Goal: Task Accomplishment & Management: Complete application form

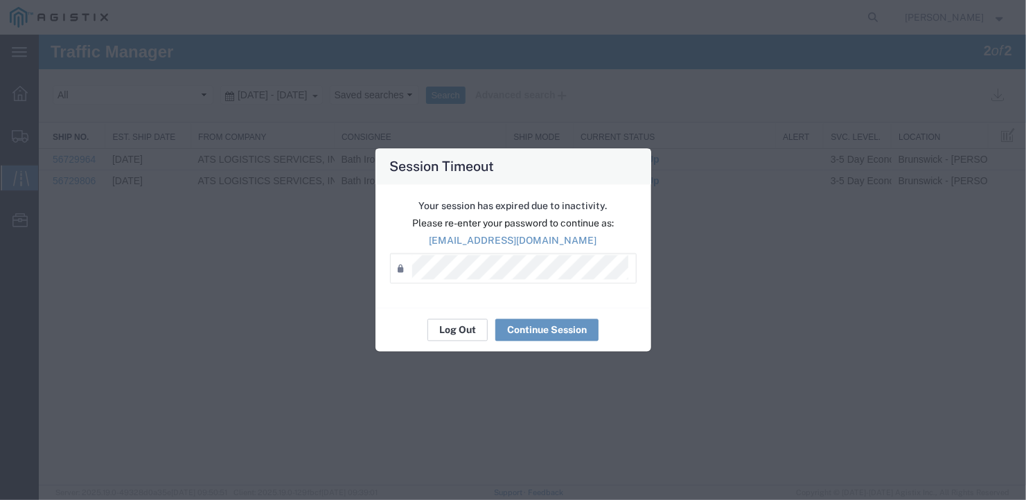
click at [457, 324] on button "Log Out" at bounding box center [458, 330] width 60 height 22
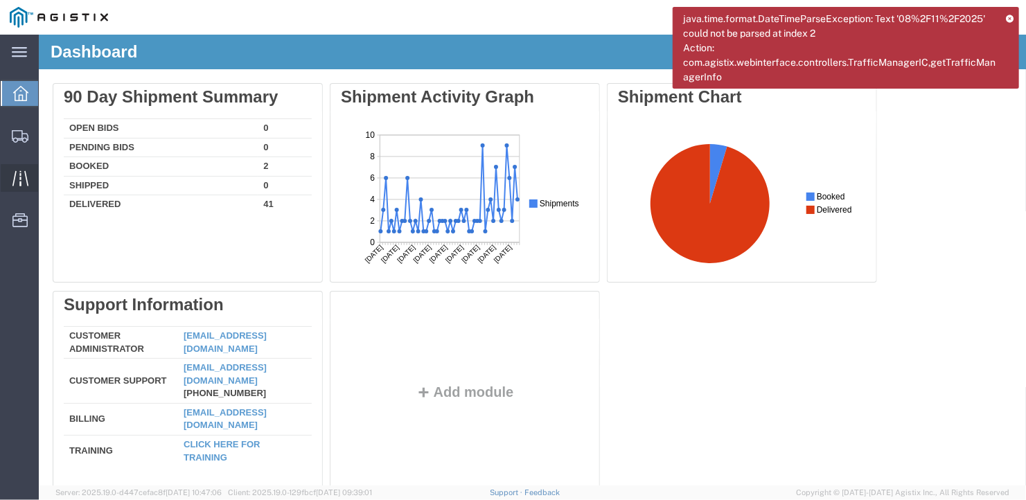
click at [20, 175] on icon at bounding box center [20, 177] width 16 height 15
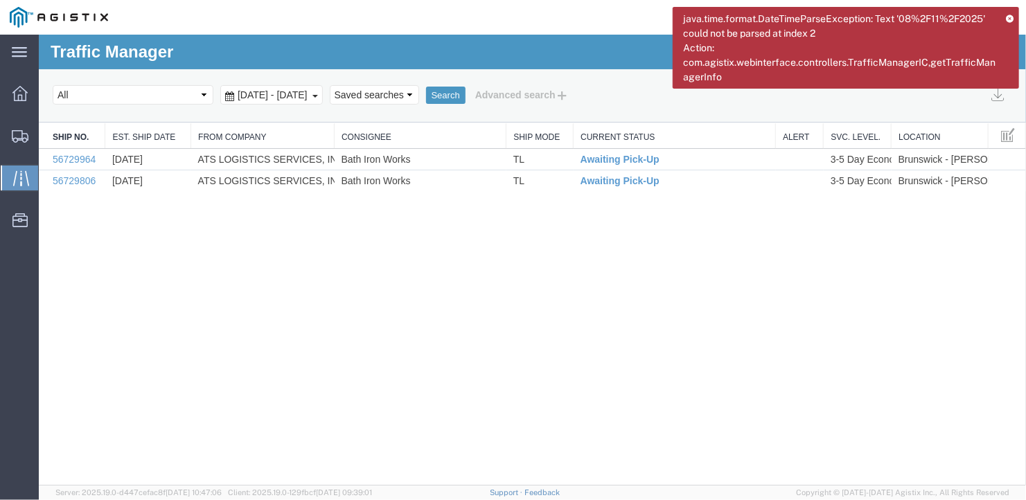
click at [302, 287] on div "Traffic Manager 2 of 2 Search Select status [No transit records] All Arrival No…" at bounding box center [531, 259] width 987 height 451
click at [978, 137] on link "Print Detail" at bounding box center [961, 138] width 120 height 21
click at [970, 117] on link "Update Tracking" at bounding box center [961, 117] width 120 height 21
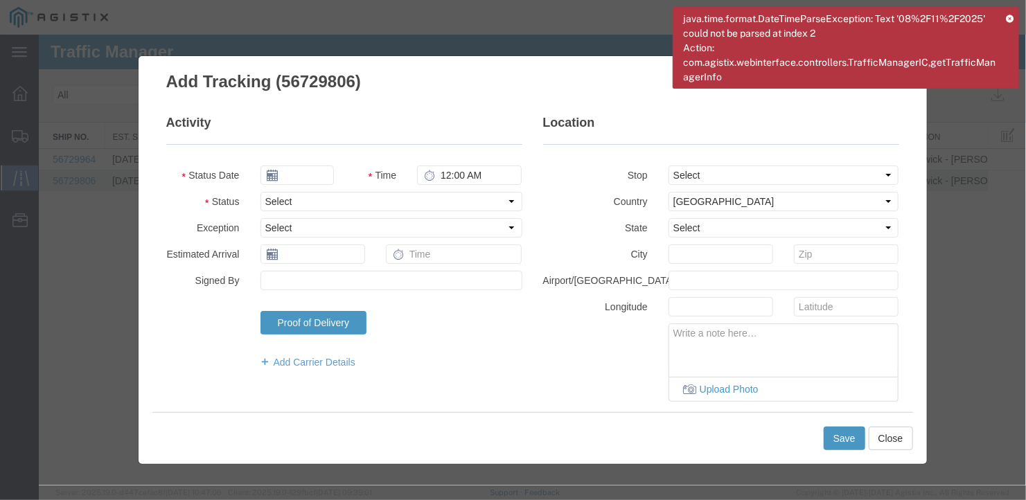
type input "[DATE]"
type input "1:00 PM"
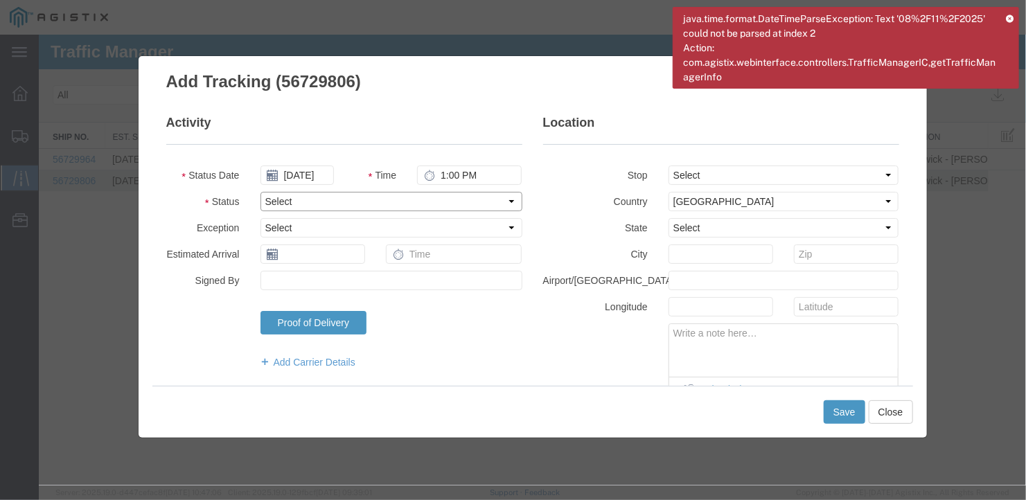
click at [298, 196] on select "Select Arrival Notice Available Arrival Notice Imported Arrive at Delivery Loca…" at bounding box center [391, 200] width 262 height 19
select select "DELIVRED"
click at [260, 191] on select "Select Arrival Notice Available Arrival Notice Imported Arrive at Delivery Loca…" at bounding box center [391, 200] width 262 height 19
click at [306, 253] on input "text" at bounding box center [312, 253] width 105 height 19
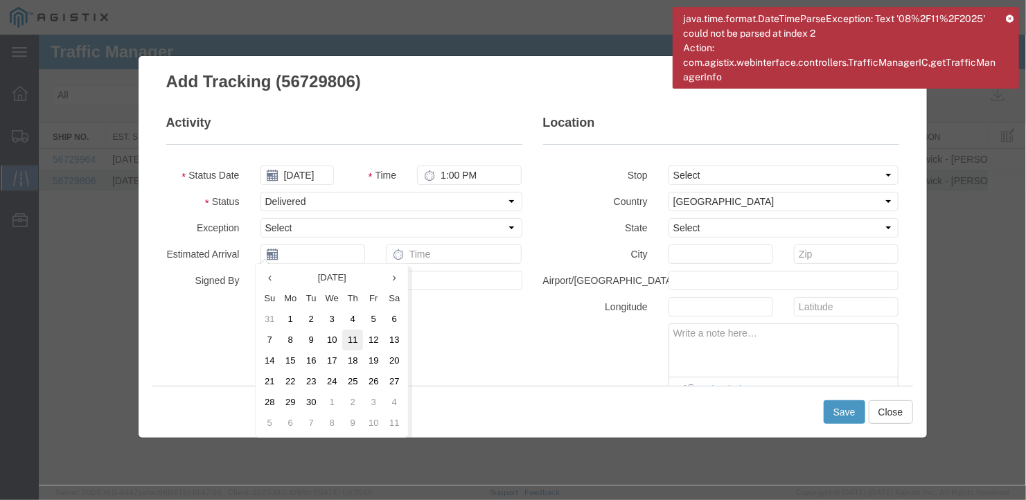
click at [352, 335] on td "11" at bounding box center [352, 339] width 21 height 21
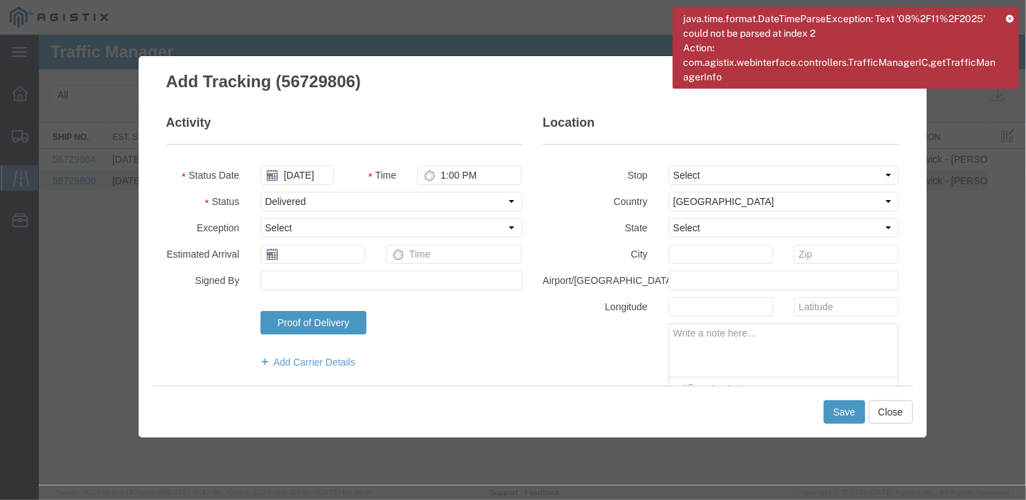
type input "[DATE]"
click at [842, 414] on button "Save" at bounding box center [844, 412] width 42 height 24
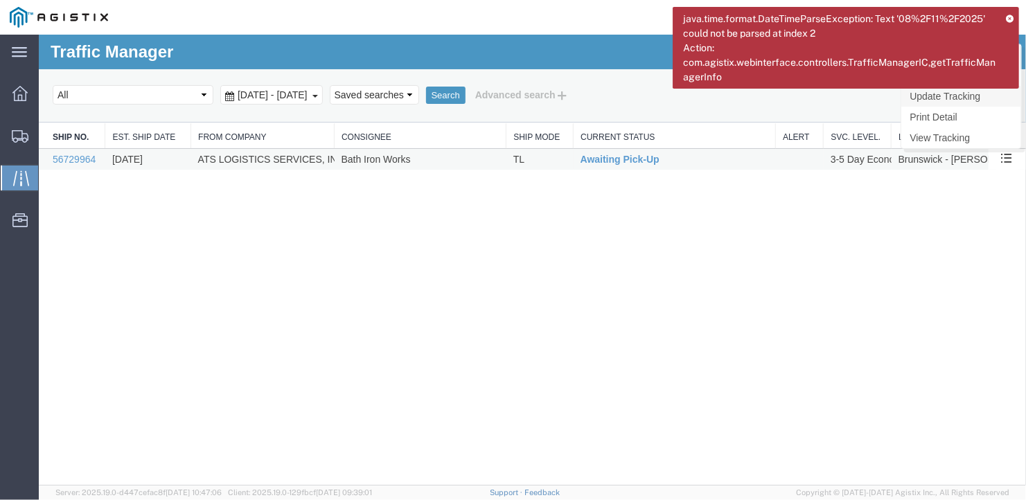
click at [981, 98] on link "Update Tracking" at bounding box center [961, 95] width 120 height 21
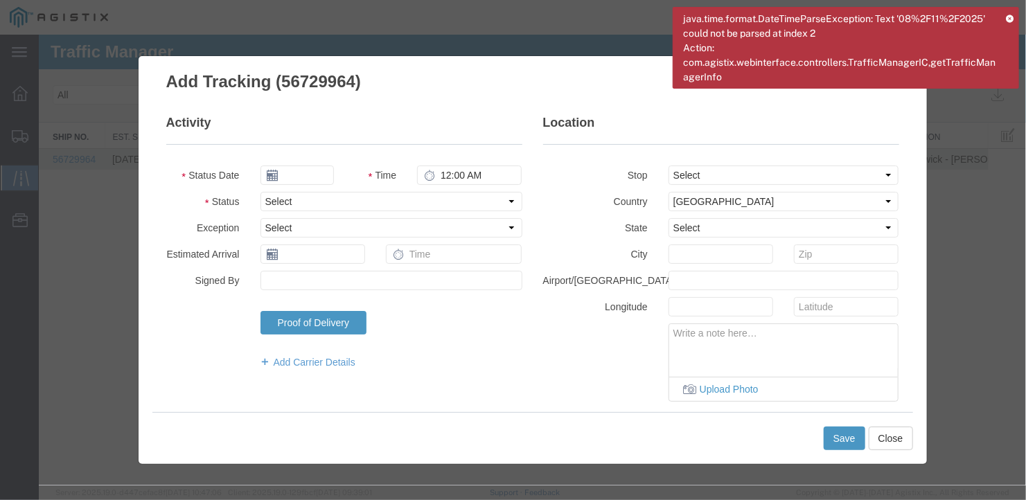
type input "[DATE]"
type input "1:00 PM"
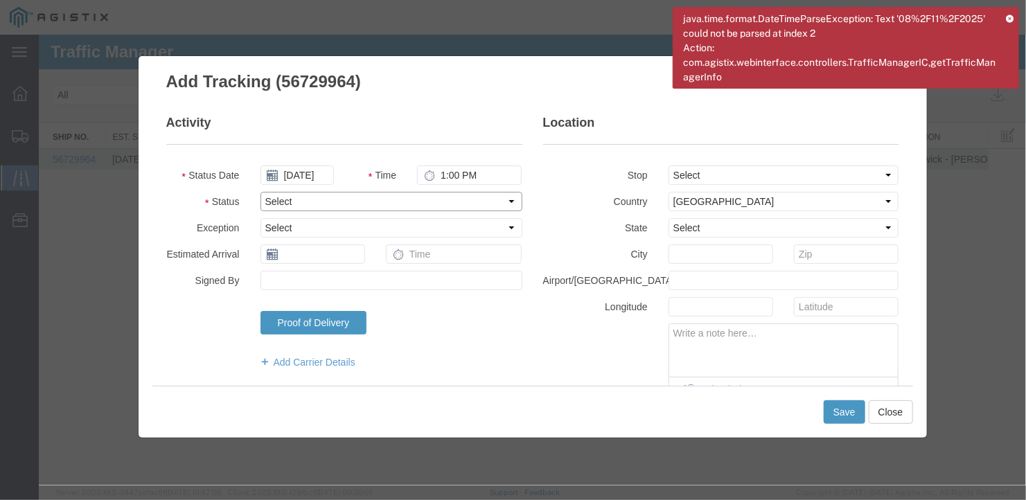
click at [299, 197] on select "Select Arrival Notice Available Arrival Notice Imported Arrive at Delivery Loca…" at bounding box center [391, 200] width 262 height 19
select select "DELIVRED"
click at [260, 191] on select "Select Arrival Notice Available Arrival Notice Imported Arrive at Delivery Loca…" at bounding box center [391, 200] width 262 height 19
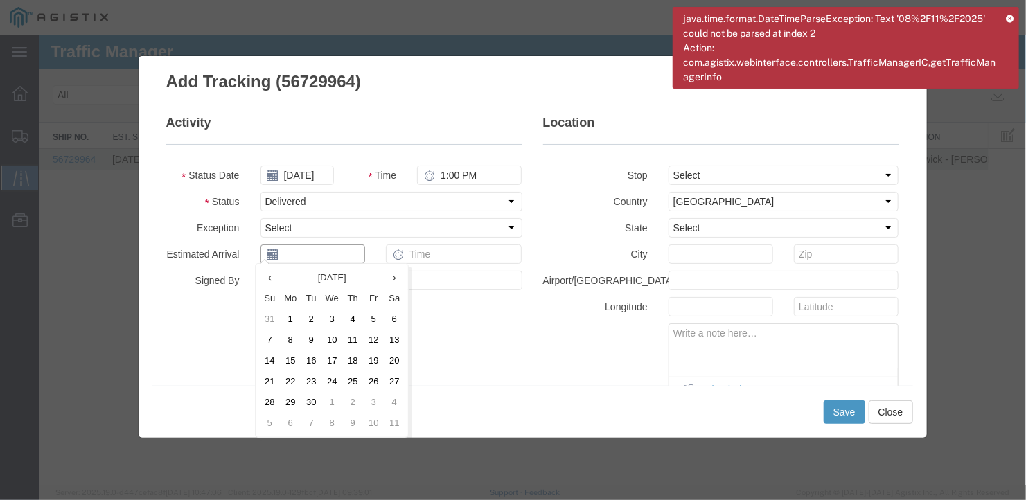
click at [312, 254] on input "text" at bounding box center [312, 253] width 105 height 19
click at [328, 337] on td "10" at bounding box center [331, 339] width 21 height 21
type input "[DATE]"
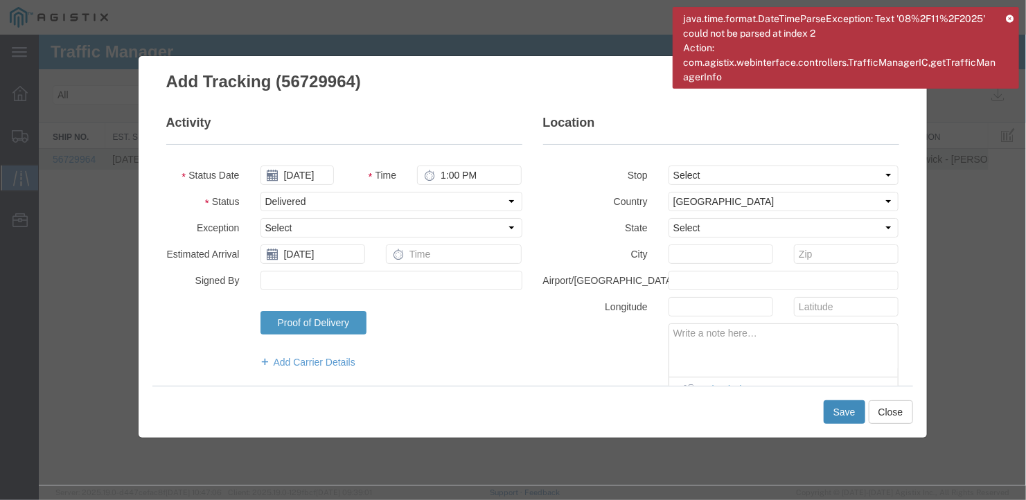
click at [842, 407] on button "Save" at bounding box center [844, 412] width 42 height 24
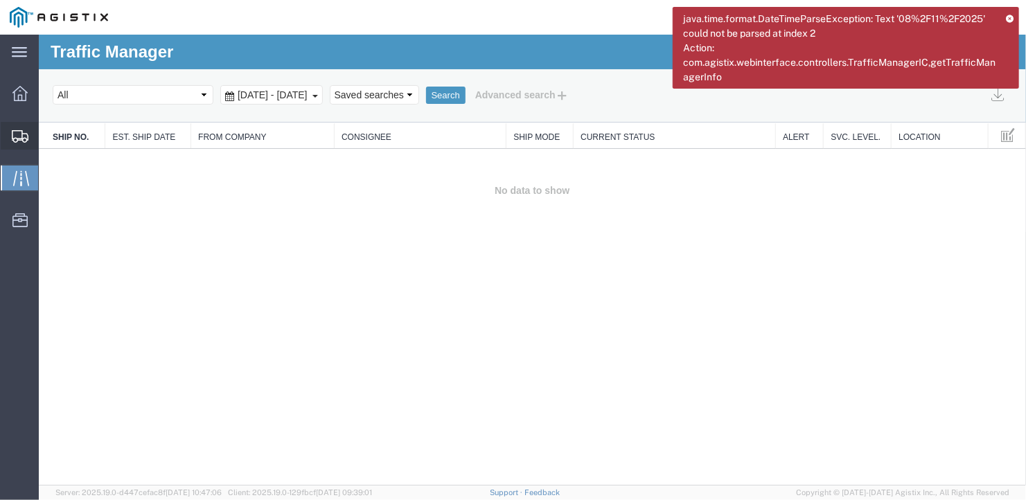
click at [0, 0] on span "Create Shipment" at bounding box center [0, 0] width 0 height 0
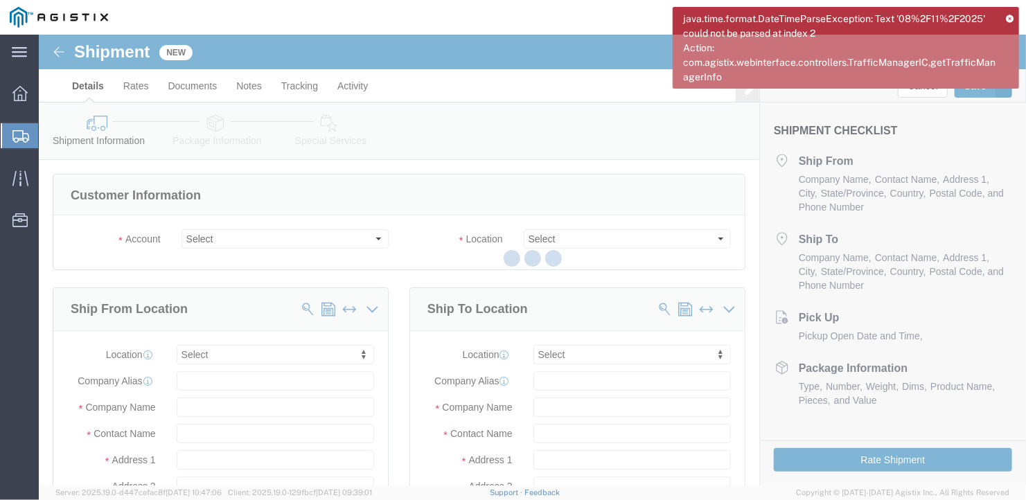
select select
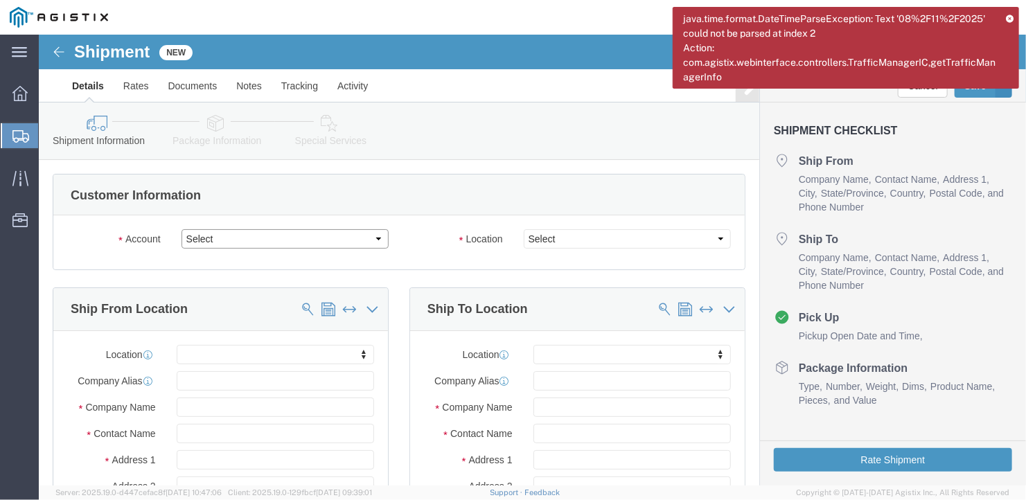
click select "Select General Dynamics Bath Iron Works"
select select "8114"
click select "Select General Dynamics Bath Iron Works"
select select
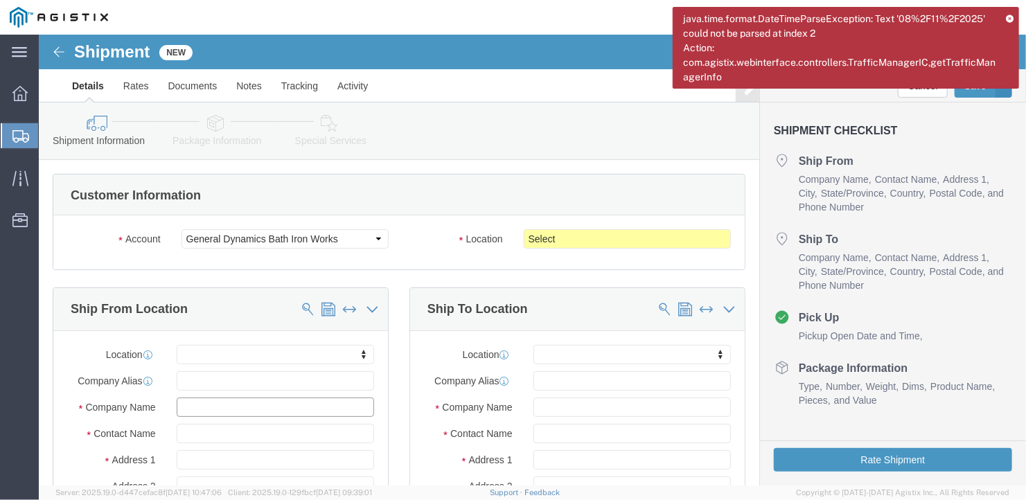
click input "text"
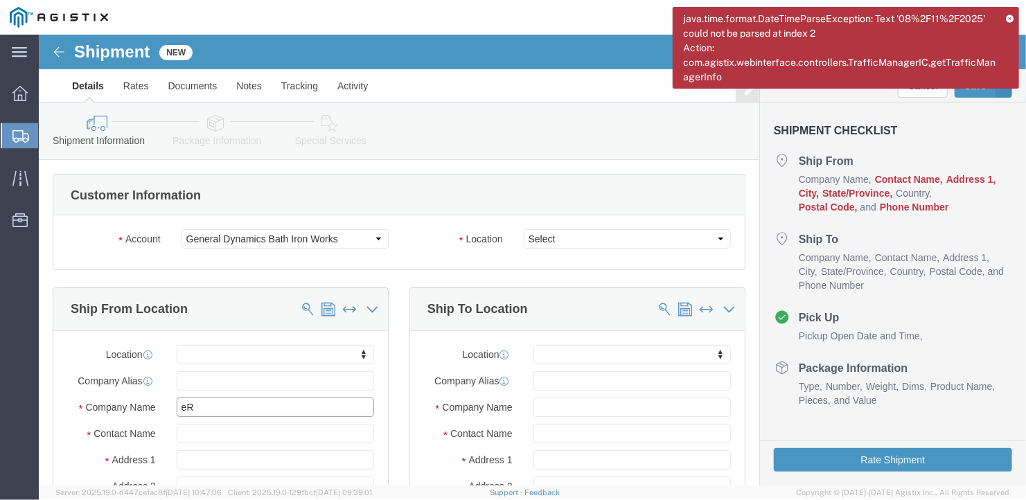
type input "e"
type input "[PERSON_NAME] Ind"
type input "Ben"
type input "[STREET_ADDRESS][PERSON_NAME]"
select select
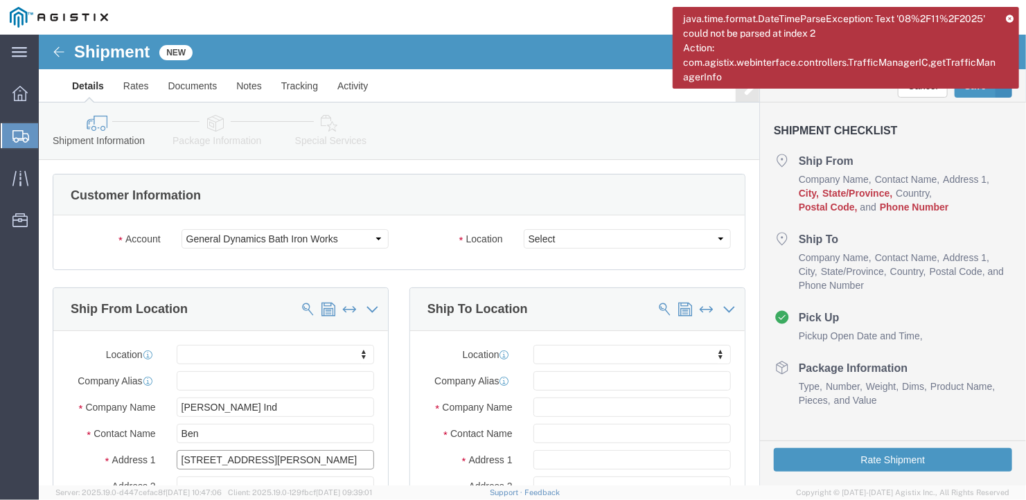
scroll to position [277, 0]
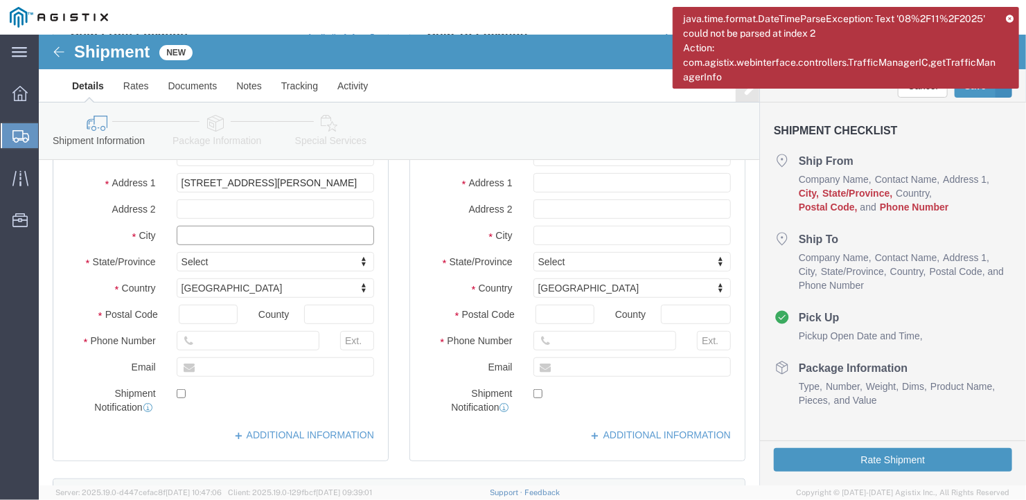
click input "text"
type input "[PERSON_NAME]"
select select
type input "p"
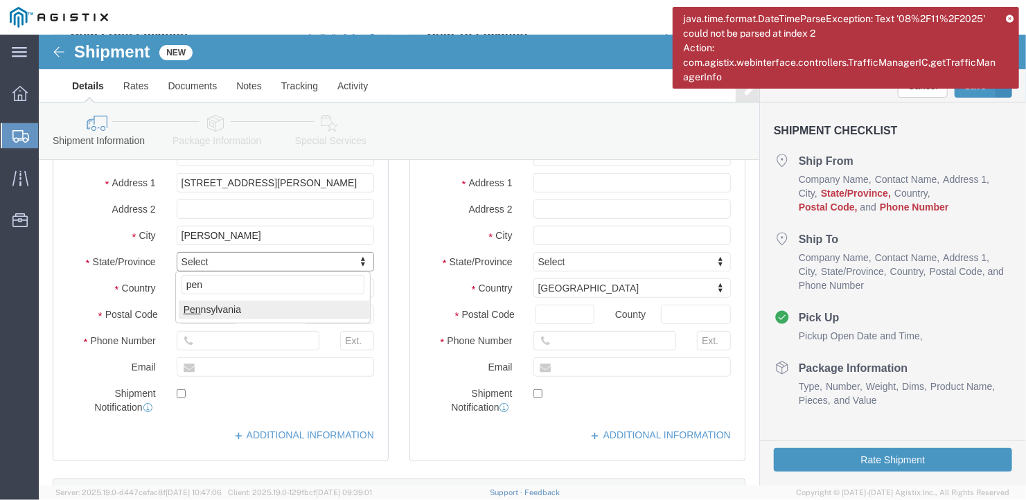
type input "penn"
select select
select select "PA"
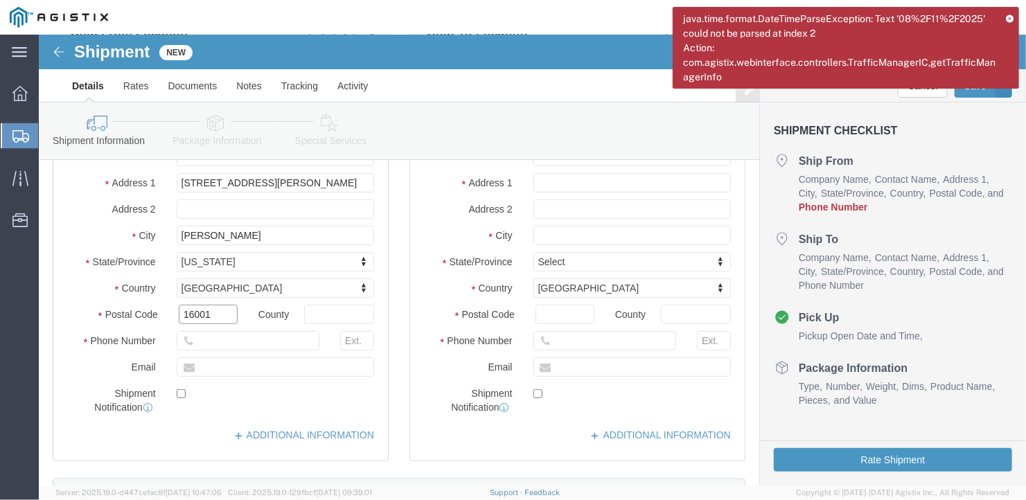
type input "16001"
select select
type input "[PHONE_NUMBER]"
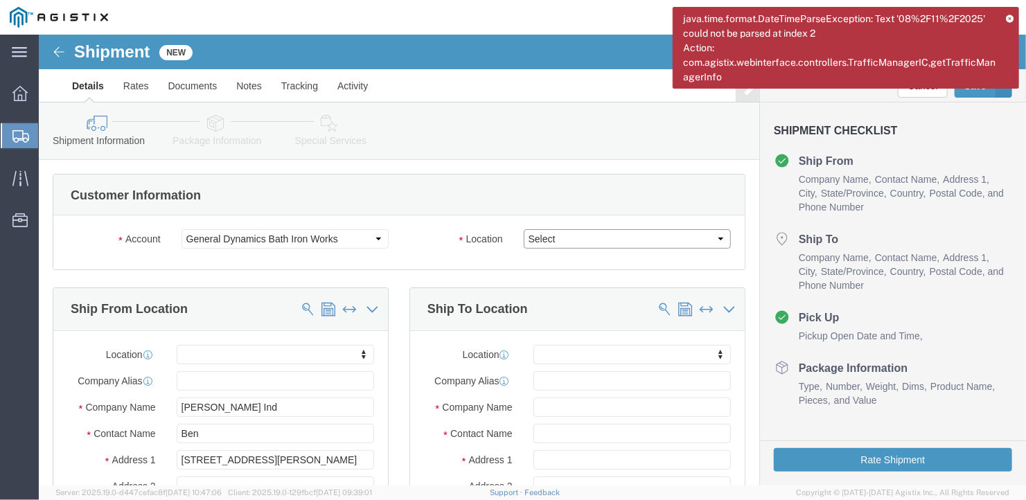
click select "Select Bath - 50 YARD REC [US_STATE][GEOGRAPHIC_DATA] - 700 [US_STATE][GEOGRAPH…"
select select "15760"
click select "Select Bath - 50 YARD REC [US_STATE][GEOGRAPHIC_DATA] - 700 [US_STATE][GEOGRAPH…"
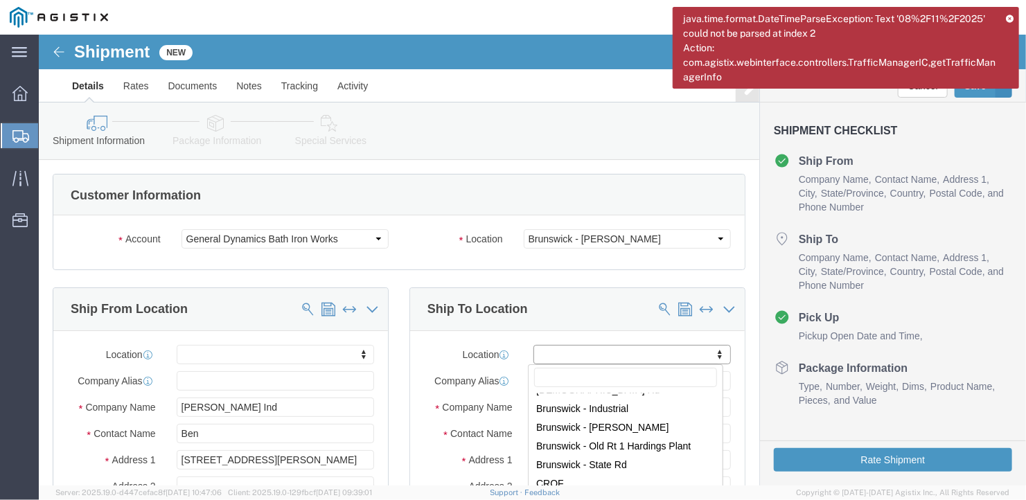
scroll to position [131, 0]
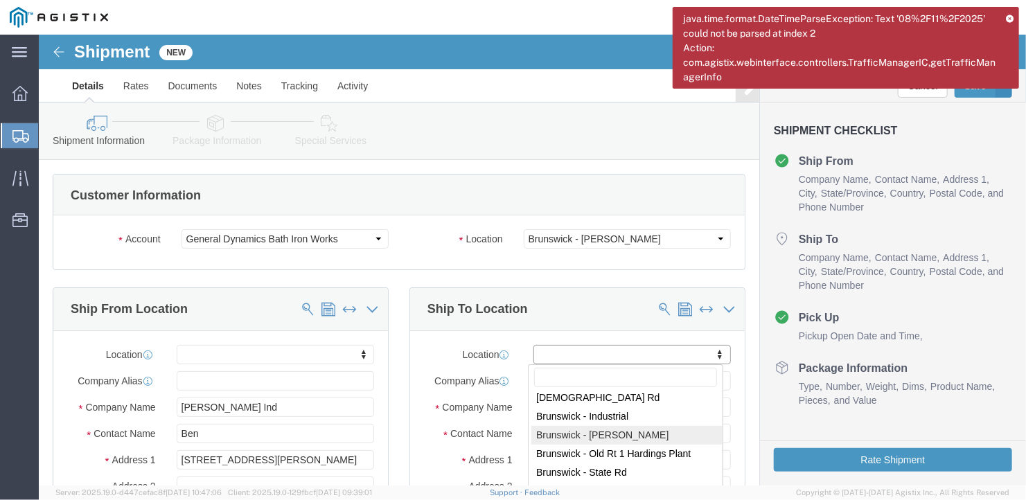
select select "15760"
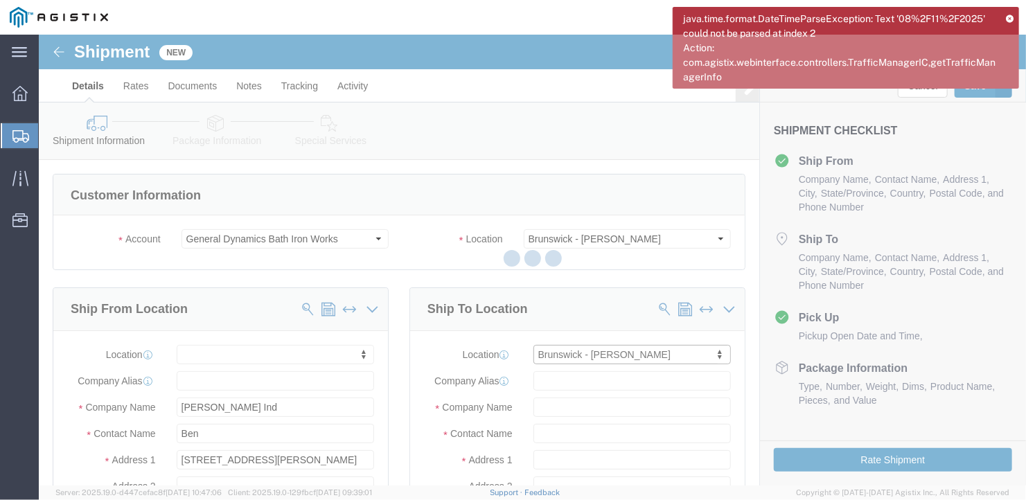
type input "General Dynamics Bath Iron Works"
type input "[GEOGRAPHIC_DATA][PERSON_NAME]"
type input "[GEOGRAPHIC_DATA]"
type input "04011"
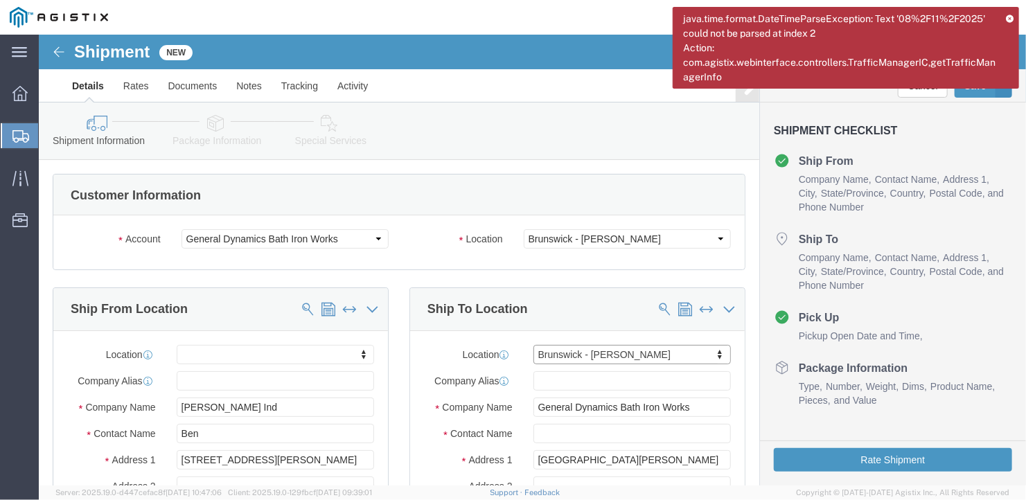
select select "ME"
drag, startPoint x: 509, startPoint y: 392, endPoint x: 474, endPoint y: 364, distance: 44.8
click input "text"
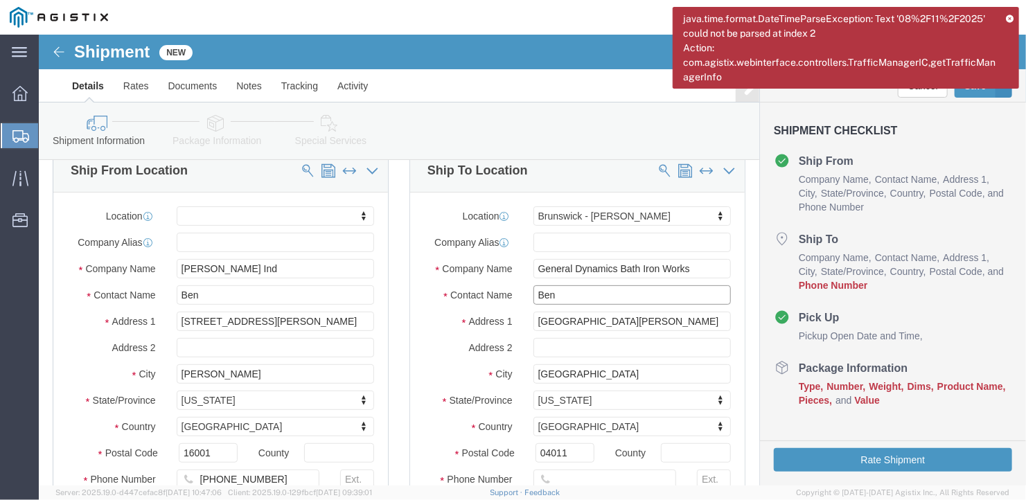
scroll to position [277, 0]
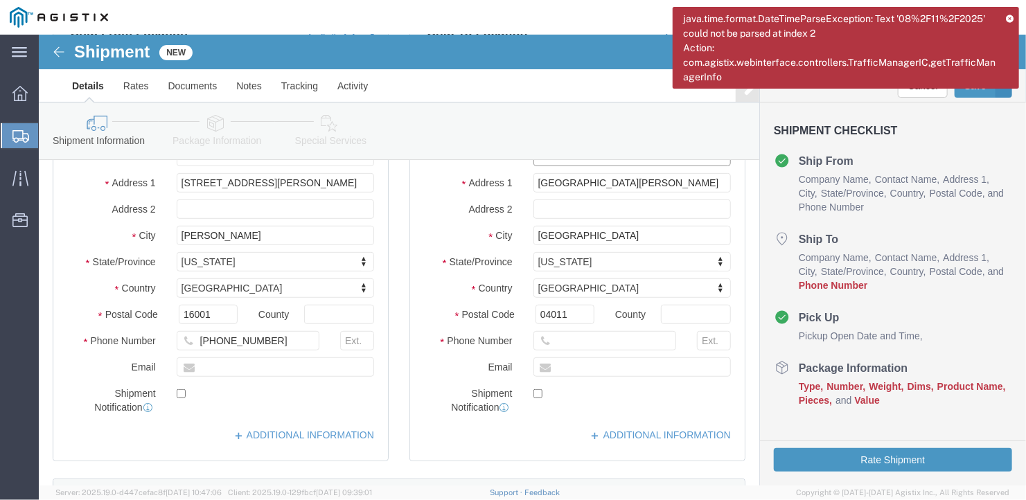
type input "Ben"
click input "text"
type input "[PHONE_NUMBER]"
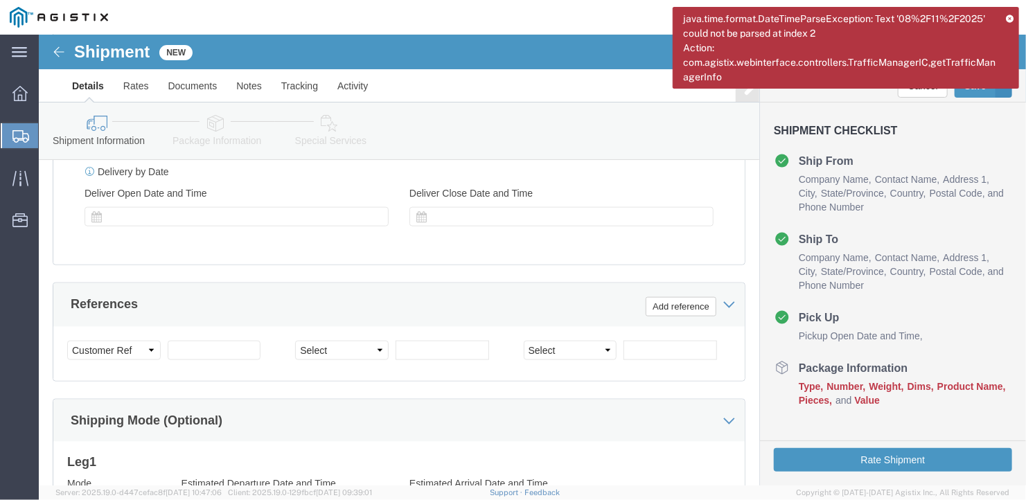
scroll to position [901, 0]
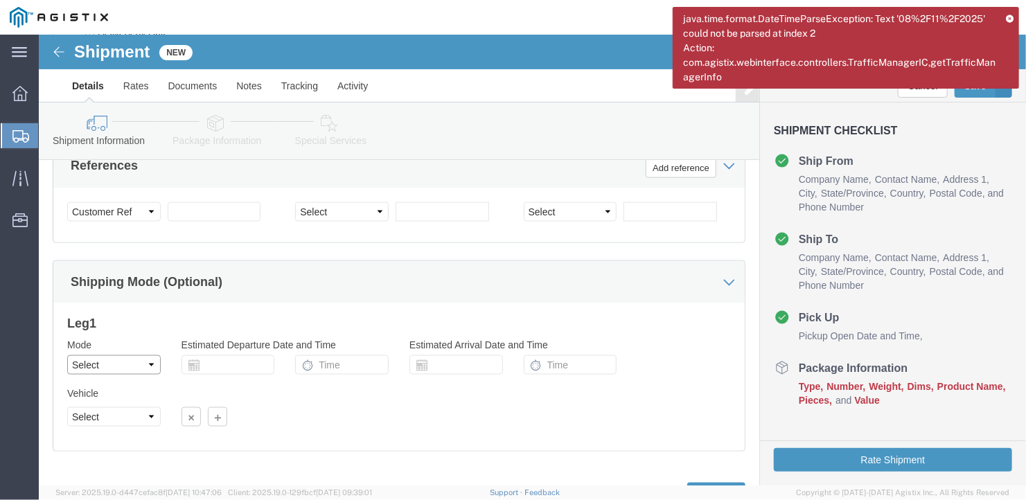
click select "Select Air Less than Truckload Multi-Leg Ocean Freight Rail Small Parcel Truckl…"
select select "TL"
click select "Select Air Less than Truckload Multi-Leg Ocean Freight Rail Small Parcel Truckl…"
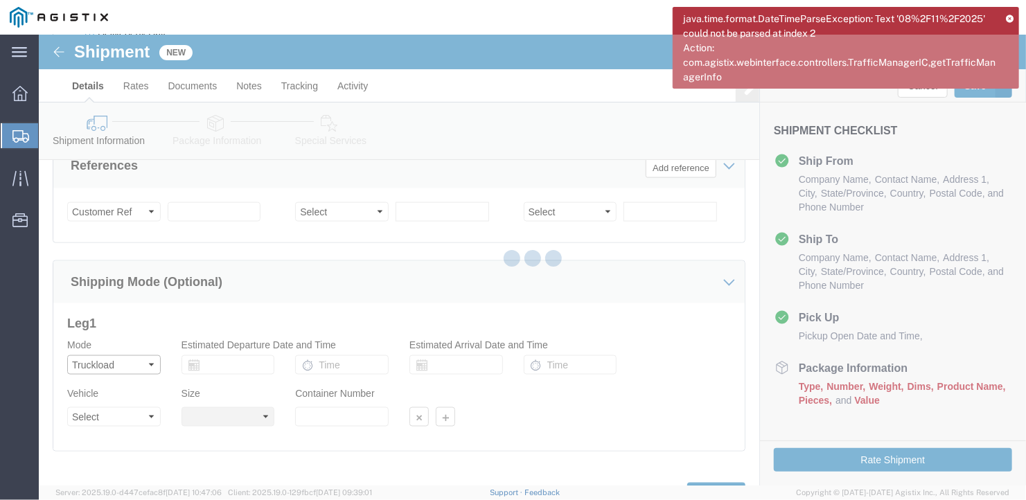
select select
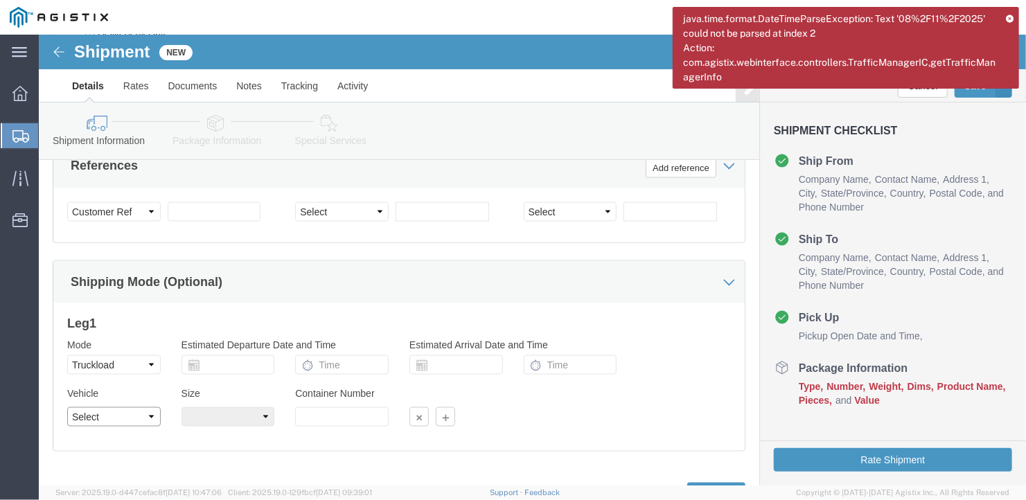
click select "Select 1-Ton (PSS) 10 Wheel 10 Yard Dump Truck 20 Yard Dump Truck Bobtail Botto…"
select select "FLBD"
click select "Select 1-Ton (PSS) 10 Wheel 10 Yard Dump Truck 20 Yard Dump Truck Bobtail Botto…"
click select "Select 35 Feet 20 Feet 28 Feet 53 Feet 40 Feet 48 Feet"
select select "53FT"
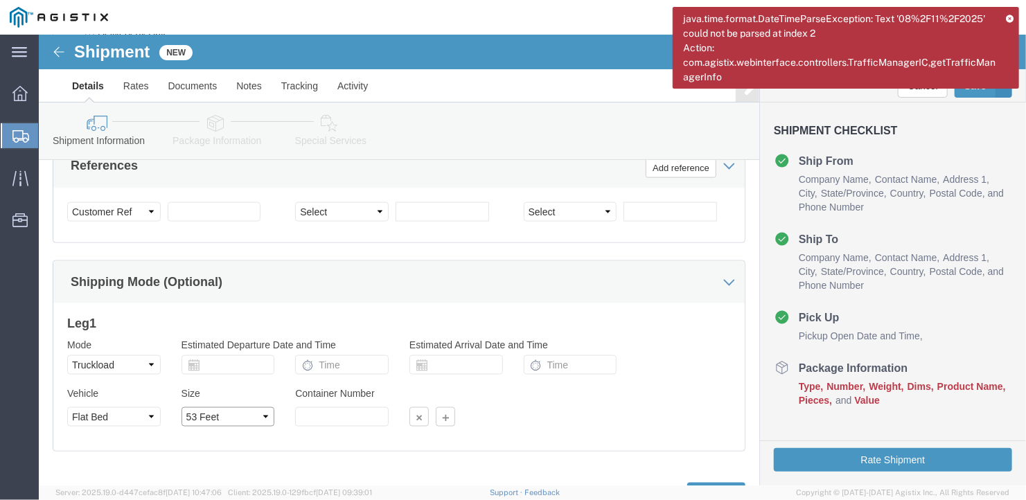
click select "Select 35 Feet 20 Feet 28 Feet 53 Feet 40 Feet 48 Feet"
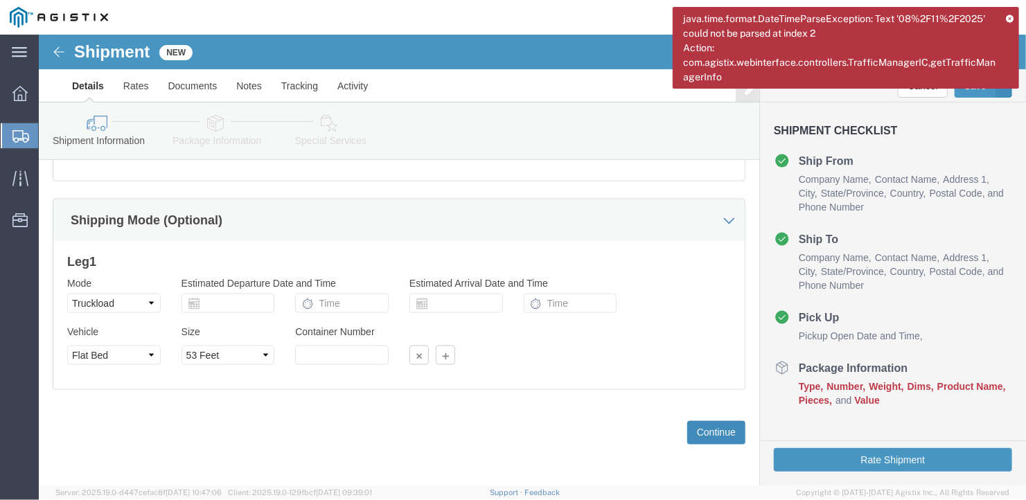
click button "Continue"
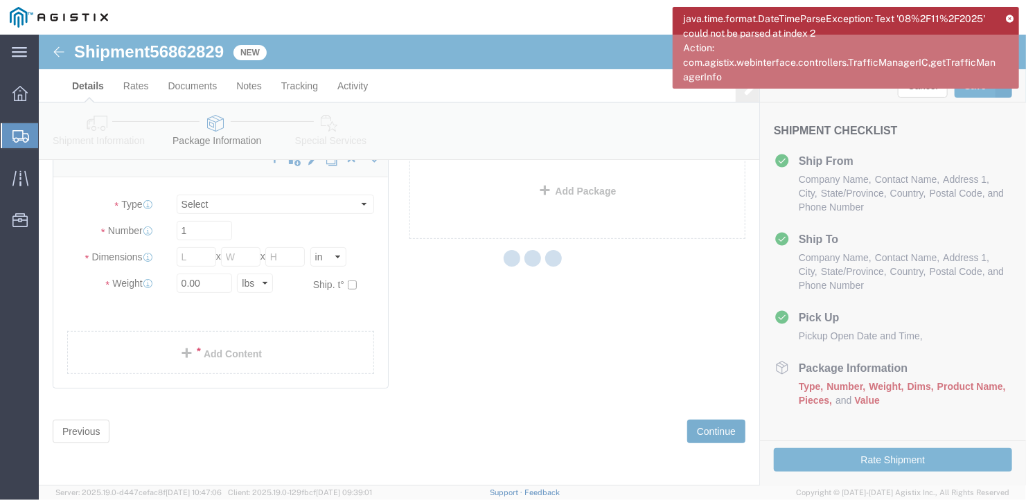
scroll to position [16, 0]
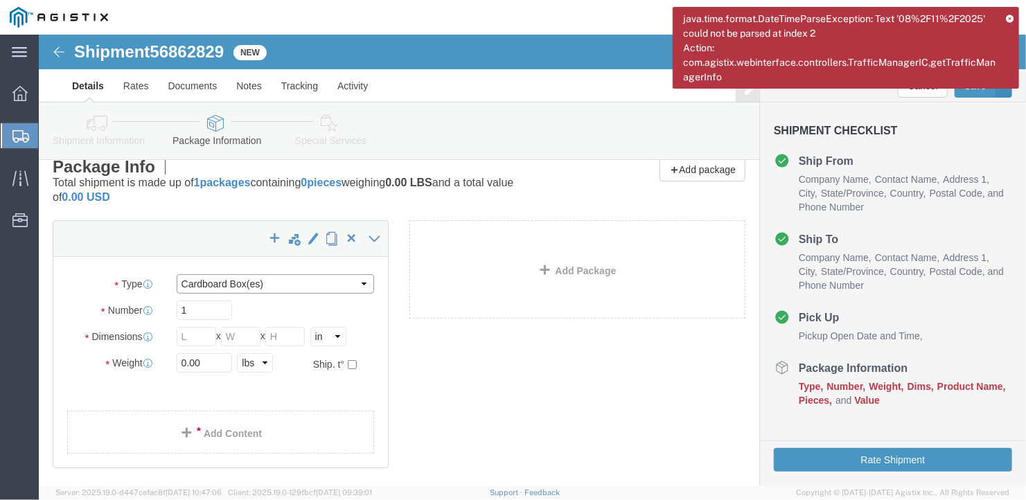
click select "Select Bale(s) Basket(s) Bolt(s) Bottle(s) Buckets Bulk Bundle(s) Can(s) Cardbo…"
select select "DRMT"
click select "Select Bale(s) Basket(s) Bolt(s) Bottle(s) Buckets Bulk Bundle(s) Can(s) Cardbo…"
drag, startPoint x: 165, startPoint y: 270, endPoint x: 71, endPoint y: 280, distance: 94.1
click div "Number 1"
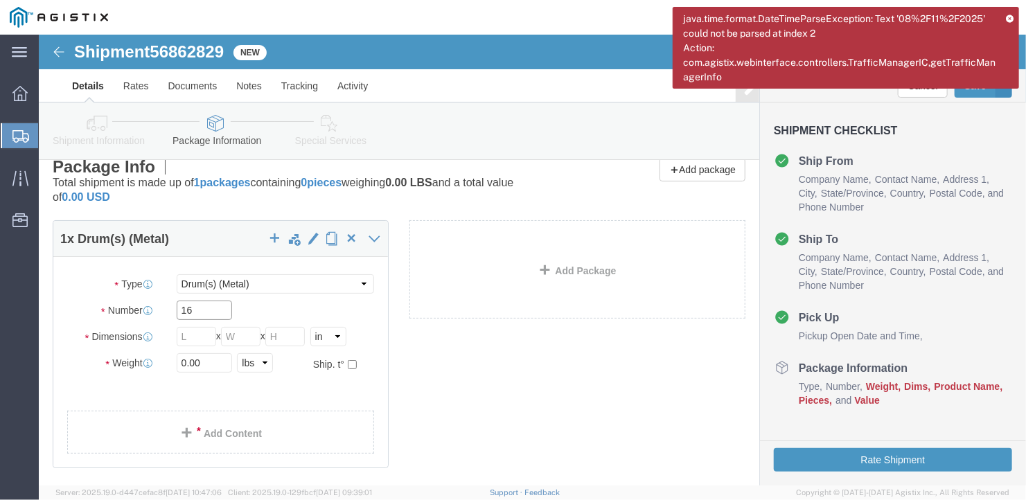
type input "16"
click input "text"
type input "24"
click input "text"
type input "24"
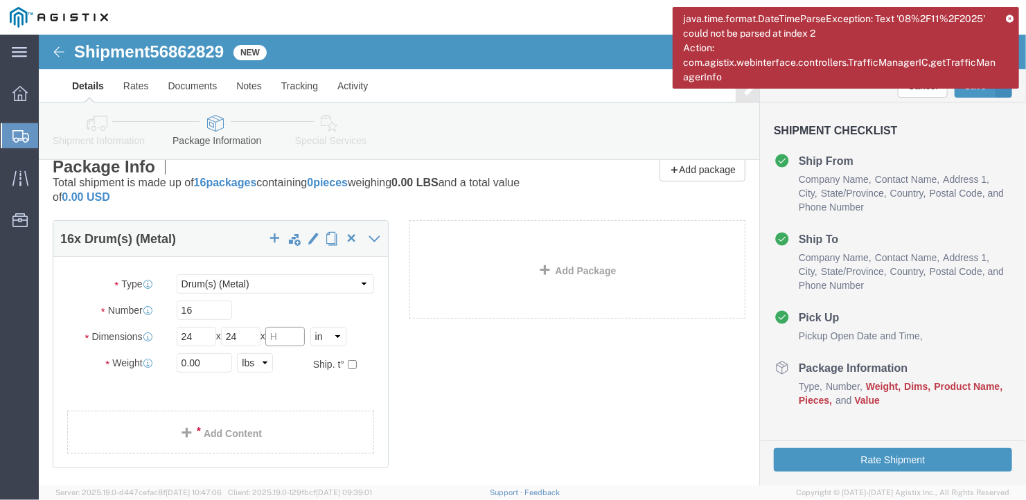
click input "text"
type input "36"
drag, startPoint x: 168, startPoint y: 330, endPoint x: 109, endPoint y: 324, distance: 59.9
click div "0.00 Select kgs lbs"
type input "28224"
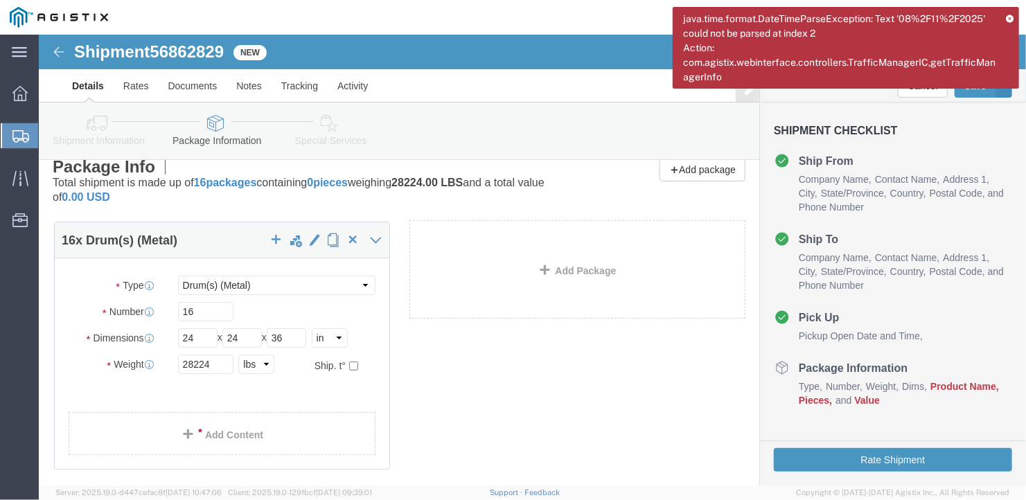
click div "16 x Drum(s) (Metal) Package Type Select Bale(s) Basket(s) Bolt(s) Bottle(s) Bu…"
click link "Add Content"
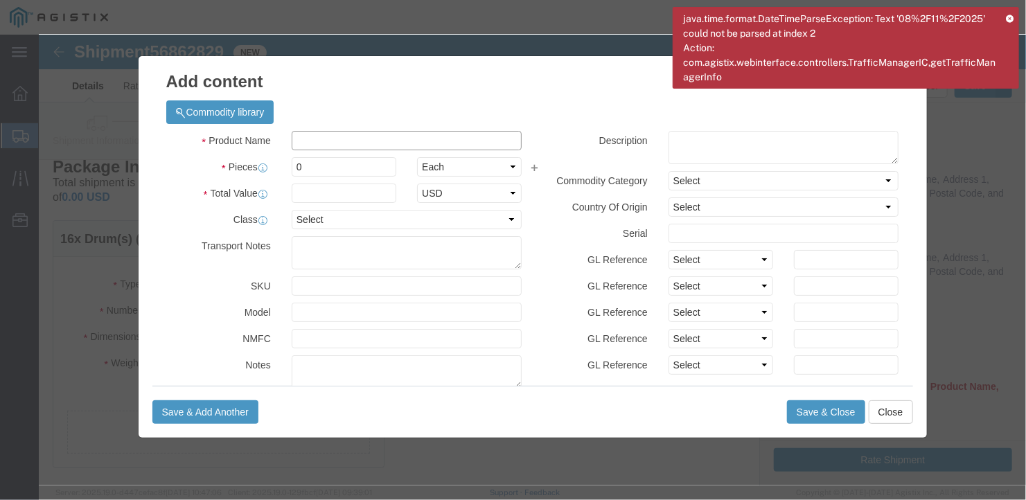
click input "text"
type input "hg25 amasteel grit"
drag, startPoint x: 256, startPoint y: 134, endPoint x: 228, endPoint y: 121, distance: 30.4
click div "Pieces 0 Select Bag Barrels 100Board Feet Bottle Box Blister Pack Carats Can Ca…"
type input "16"
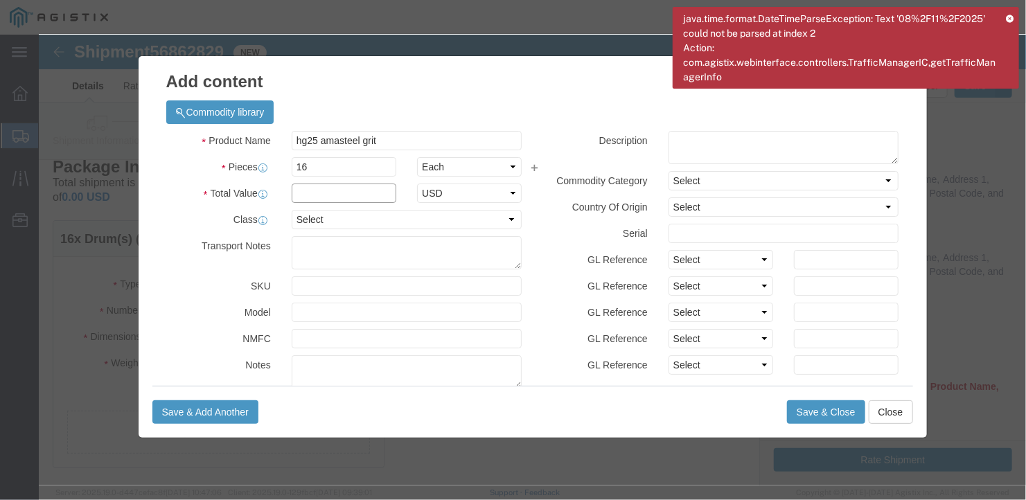
click input "text"
type input "1"
click button "Save & Close"
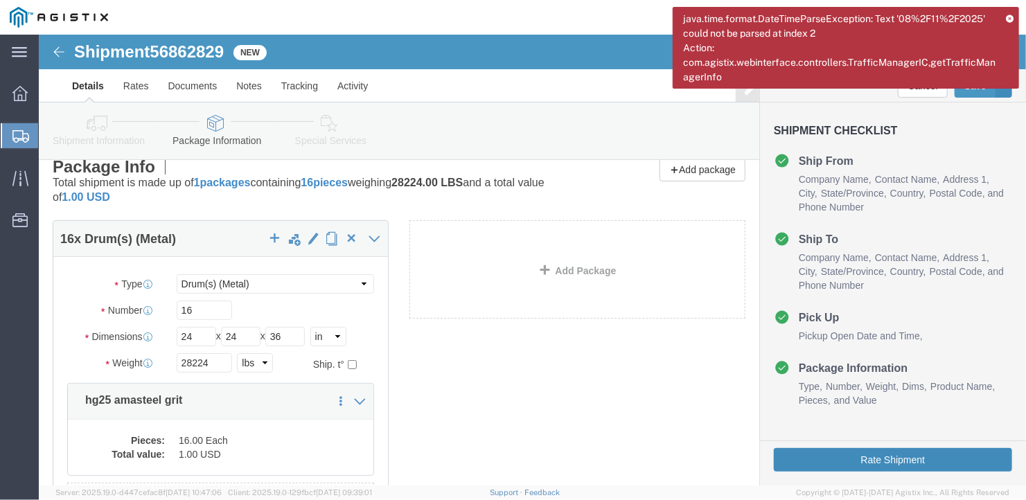
click button "Rate Shipment"
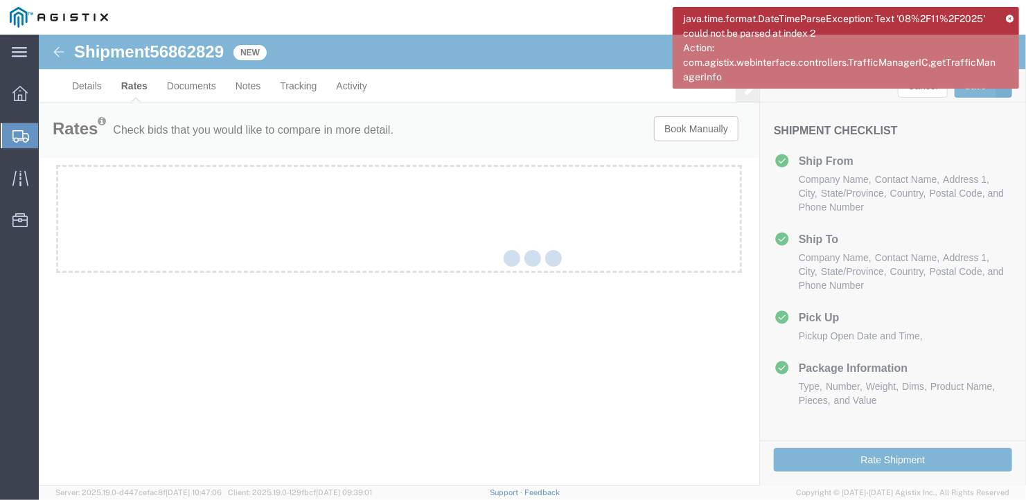
scroll to position [0, 0]
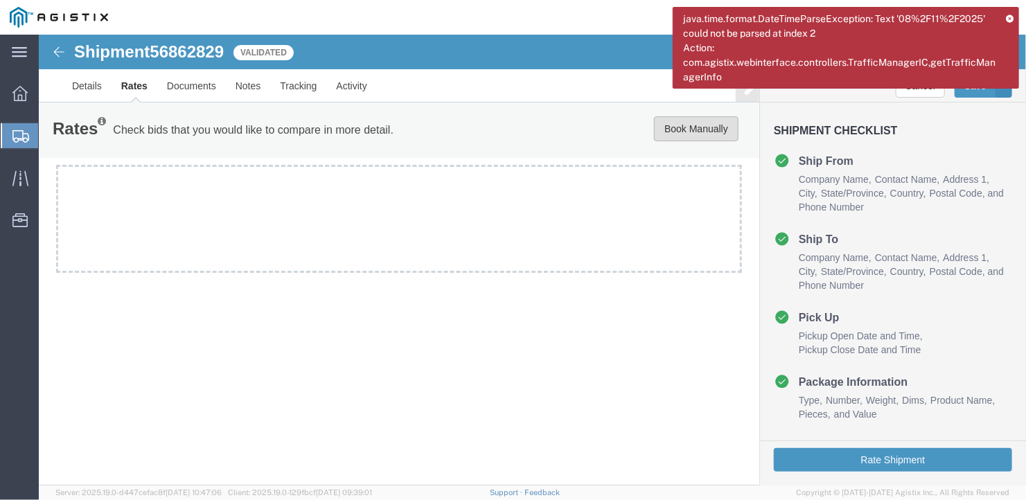
click at [677, 130] on button "Book Manually" at bounding box center [695, 128] width 85 height 25
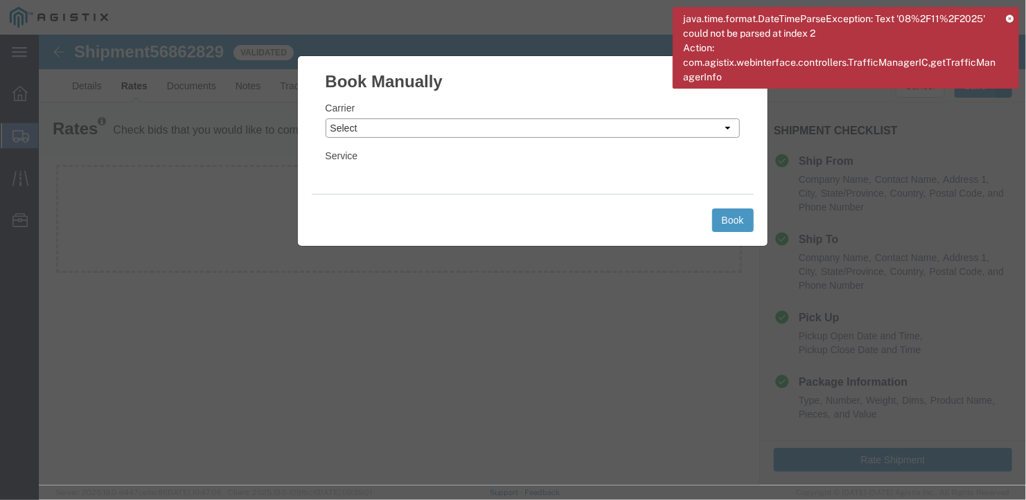
click at [613, 123] on select "Select LLP" at bounding box center [532, 127] width 414 height 19
select select "6922"
click at [325, 118] on select "Select LLP" at bounding box center [532, 127] width 414 height 19
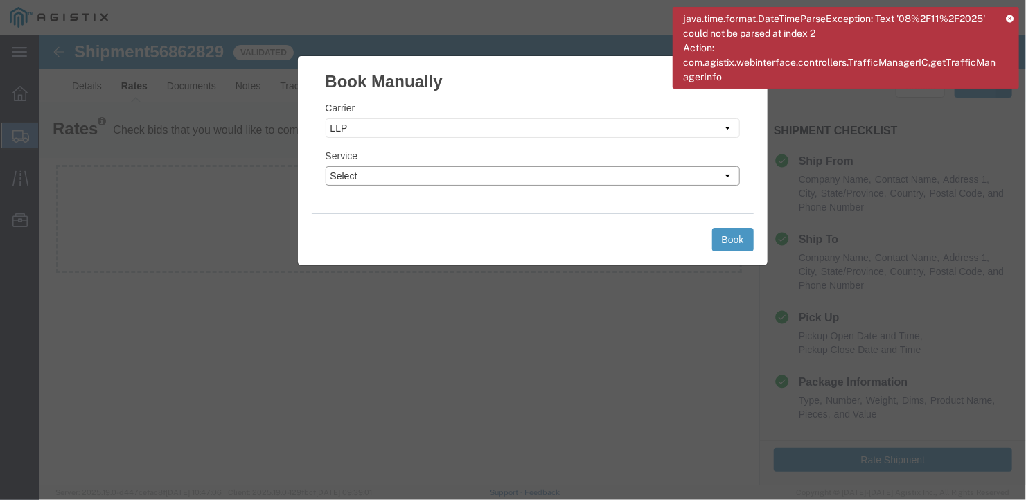
click at [470, 178] on select "Select LTL Truckload" at bounding box center [532, 175] width 414 height 19
select select "16774"
click at [325, 166] on select "Select LTL Truckload" at bounding box center [532, 175] width 414 height 19
click at [731, 242] on button "Book" at bounding box center [733, 239] width 42 height 24
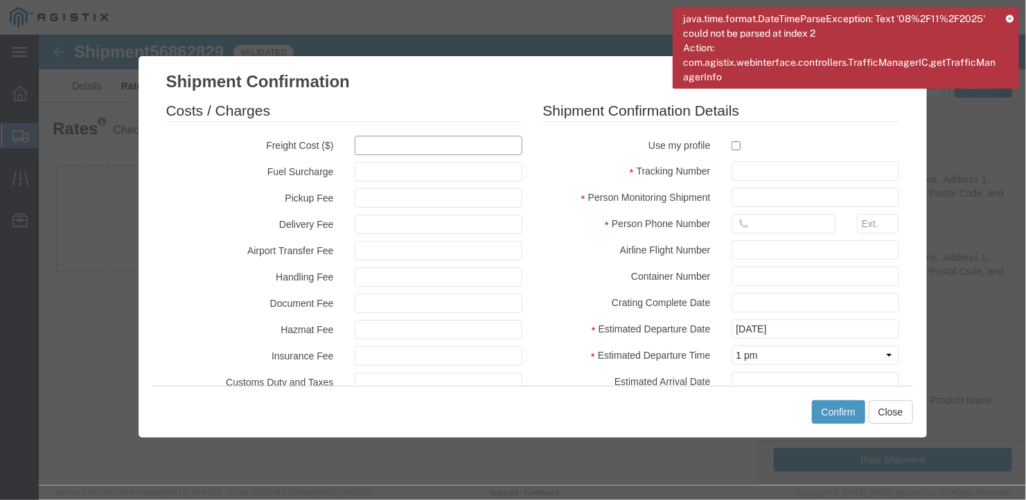
click at [365, 150] on input "text" at bounding box center [438, 144] width 168 height 19
type input "2700"
type input "2,700.00"
click at [741, 173] on input "text" at bounding box center [815, 170] width 168 height 19
type input "27203"
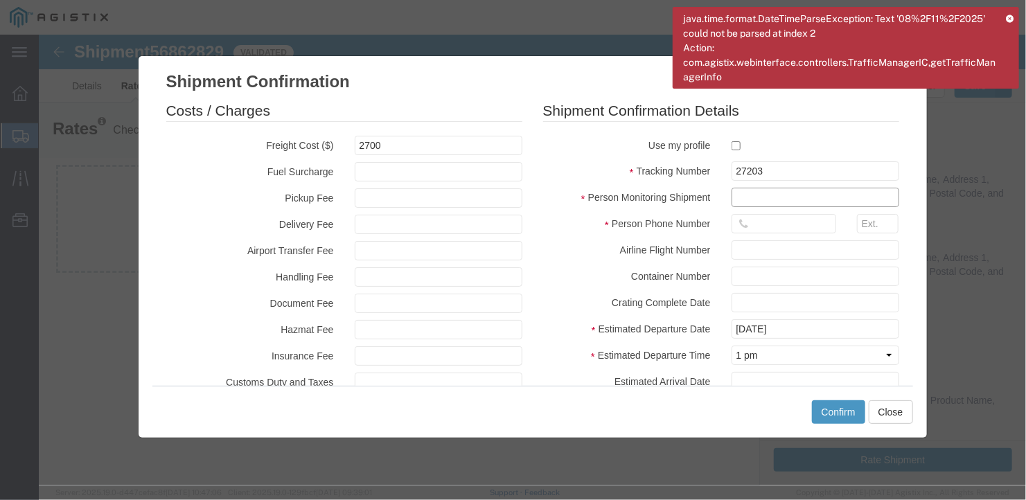
click at [759, 195] on input "text" at bounding box center [815, 196] width 168 height 19
type input "[PERSON_NAME]"
type input "2075497862"
type input "[DATE]"
click at [908, 250] on div "Costs / Charges Freight Cost ($) 2700 Fuel Surcharge Pickup Fee Delivery Fee Ai…" at bounding box center [532, 239] width 789 height 292
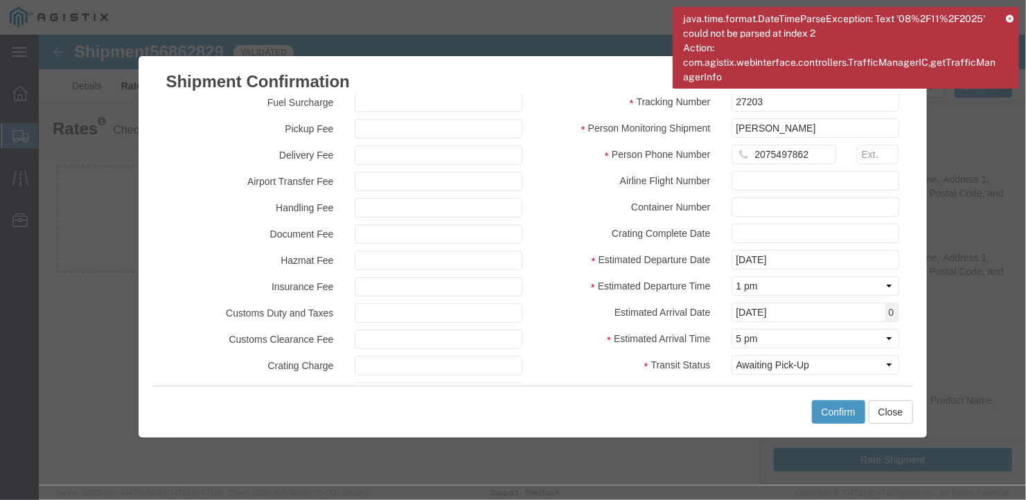
scroll to position [135, 0]
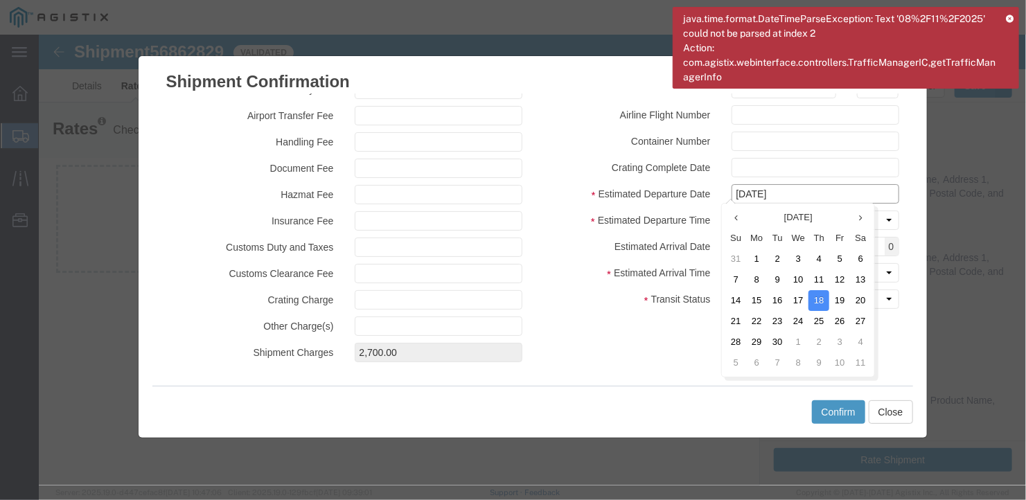
click at [797, 191] on input "[DATE]" at bounding box center [815, 193] width 168 height 19
click at [780, 297] on td "16" at bounding box center [776, 300] width 21 height 21
type input "09/16/2025"
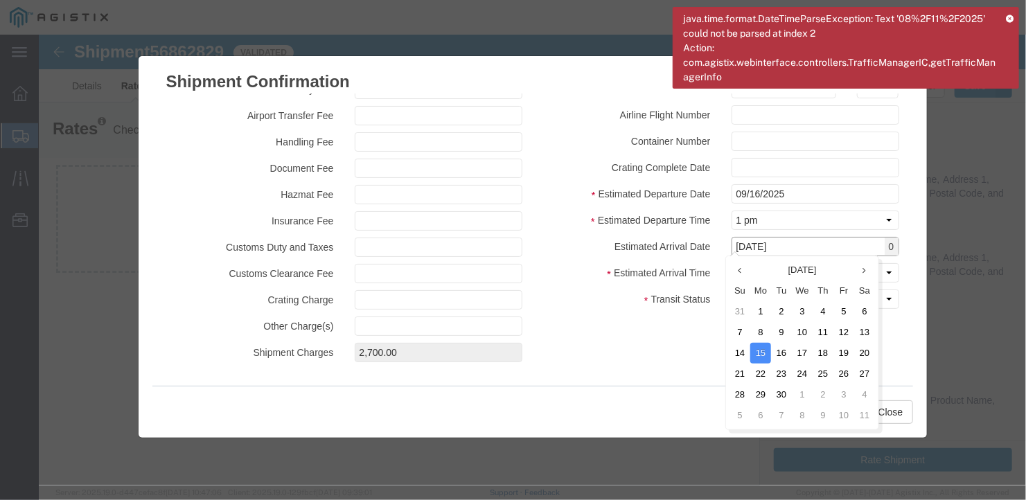
click at [799, 247] on input "[DATE]" at bounding box center [815, 245] width 168 height 19
click at [821, 351] on td "18" at bounding box center [822, 352] width 21 height 21
type input "[DATE]"
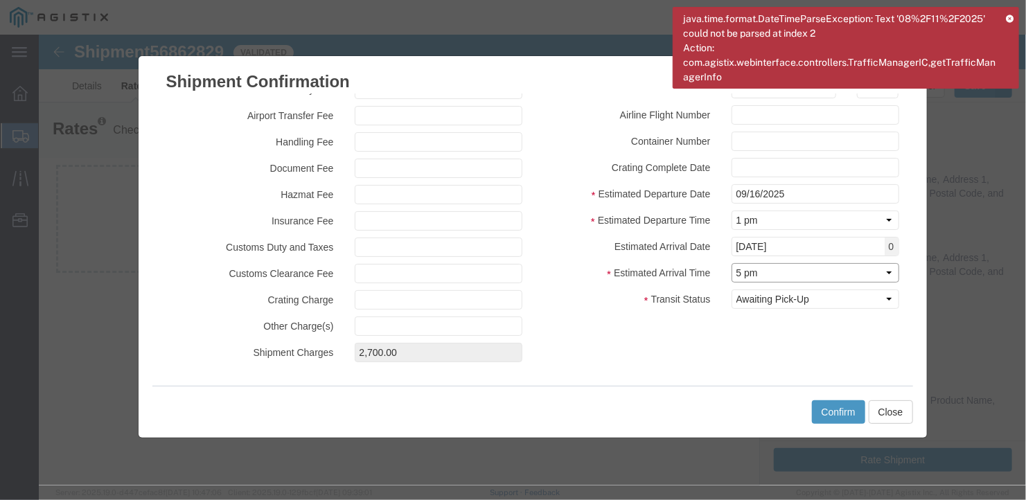
click at [788, 267] on select "Select Midnight 1 am 2 am 3 am 4 am 5 am 6 am 7 am 8 am 9 am 10 am 11 am 12 Noo…" at bounding box center [815, 272] width 168 height 19
select select "0800"
click at [731, 263] on select "Select Midnight 1 am 2 am 3 am 4 am 5 am 6 am 7 am 8 am 9 am 10 am 11 am 12 Noo…" at bounding box center [815, 272] width 168 height 19
click at [835, 411] on button "Confirm" at bounding box center [837, 412] width 53 height 24
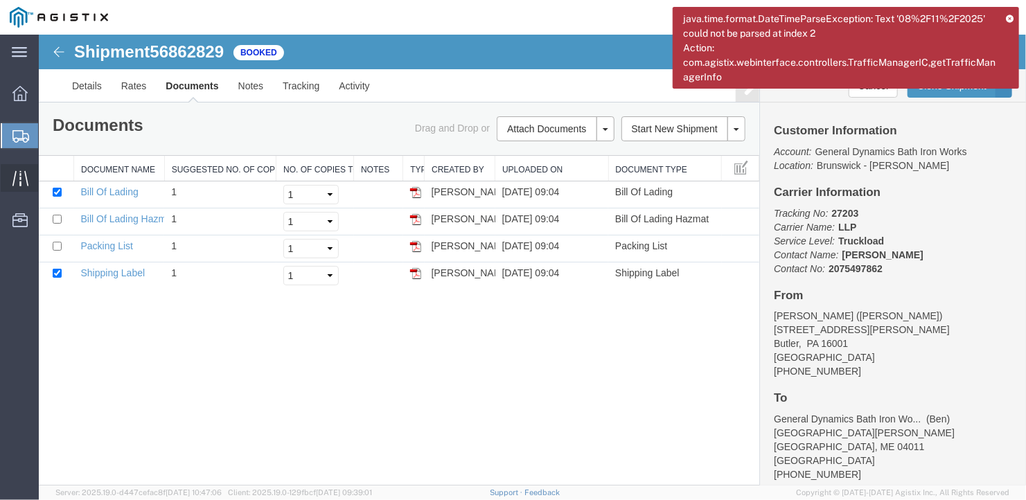
click at [19, 173] on icon at bounding box center [20, 178] width 16 height 16
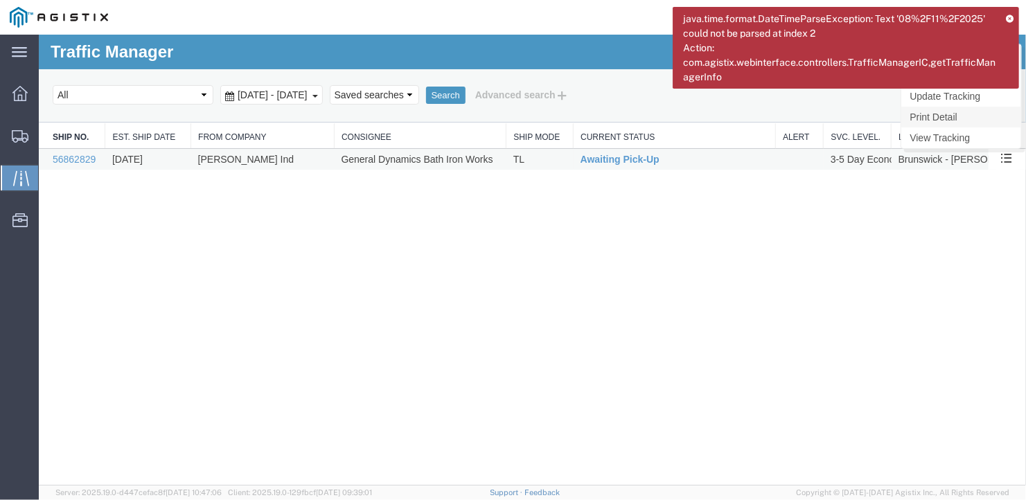
click at [955, 112] on link "Print Detail" at bounding box center [961, 116] width 120 height 21
click at [964, 96] on div "java.time.format.DateTimeParseException: Text '08%2F11%2F2025' could not be par…" at bounding box center [846, 52] width 346 height 91
click at [988, 98] on link "Update Tracking" at bounding box center [961, 95] width 120 height 21
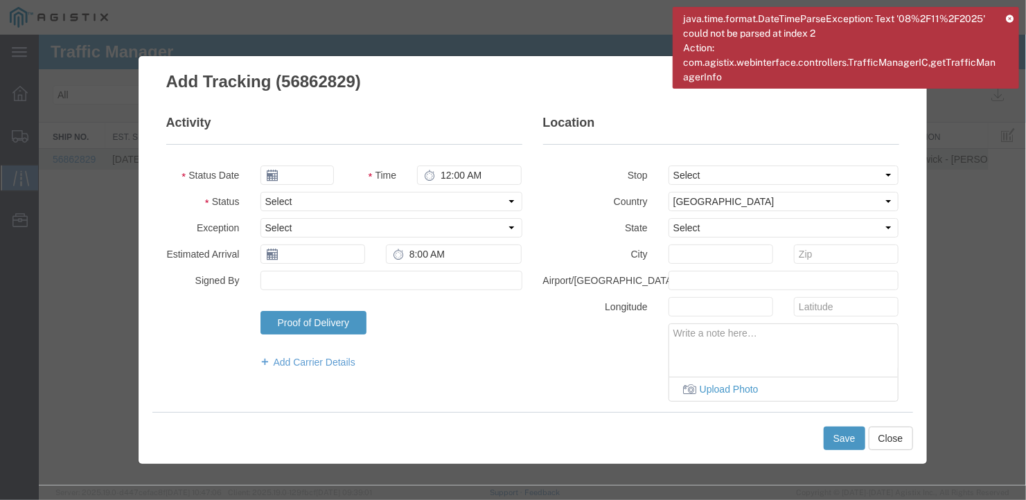
type input "[DATE]"
type input "1:00 PM"
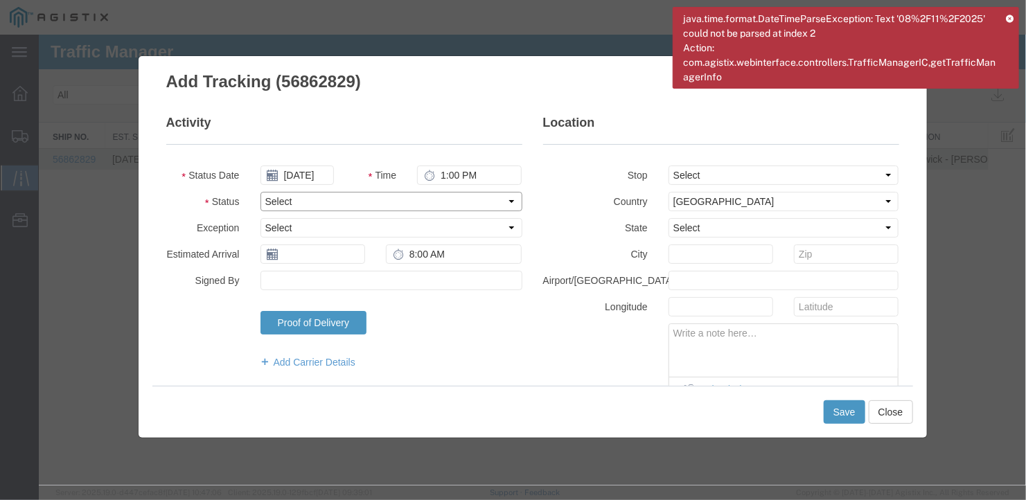
click at [321, 199] on select "Select Arrival Notice Available Arrival Notice Imported Arrive at Delivery Loca…" at bounding box center [391, 200] width 262 height 19
select select "DELIVRED"
click at [260, 191] on select "Select Arrival Notice Available Arrival Notice Imported Arrive at Delivery Loca…" at bounding box center [391, 200] width 262 height 19
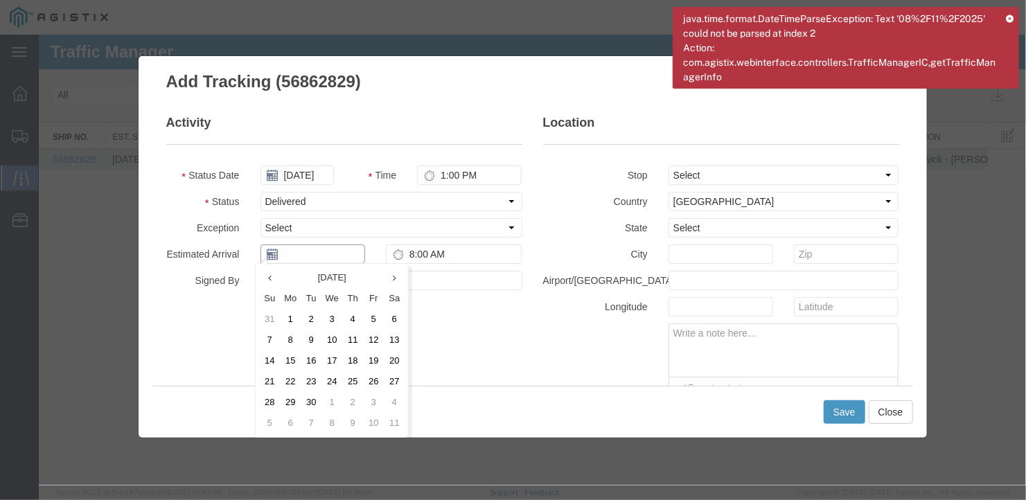
click at [313, 249] on input "text" at bounding box center [312, 253] width 105 height 19
click at [353, 360] on td "18" at bounding box center [352, 360] width 21 height 21
type input "[DATE]"
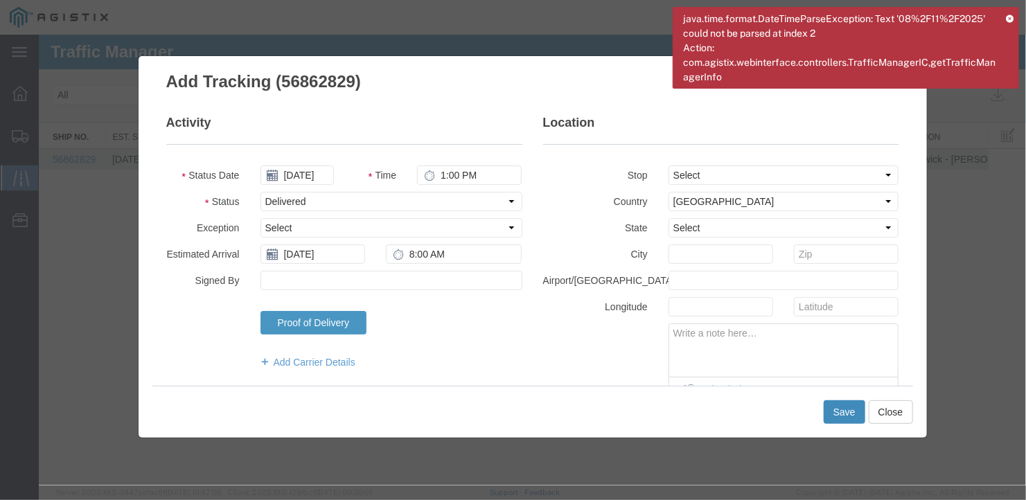
click at [836, 412] on button "Save" at bounding box center [844, 412] width 42 height 24
